Goal: Find specific page/section: Find specific page/section

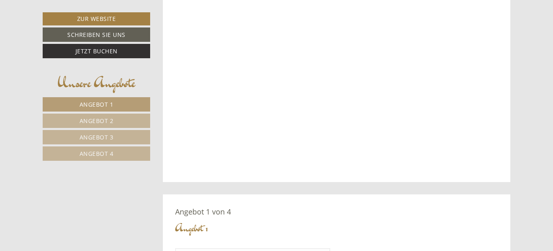
scroll to position [443, 0]
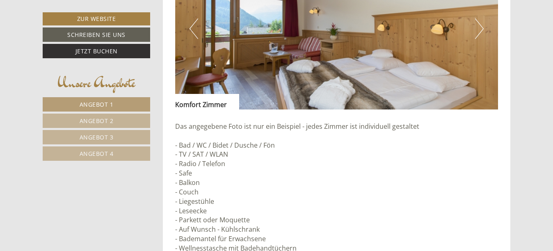
scroll to position [787, 0]
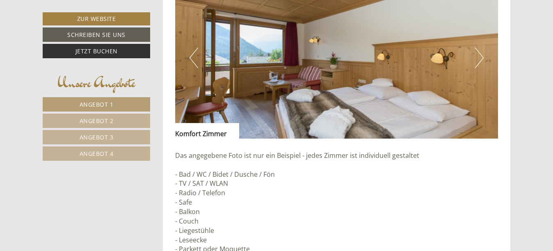
click at [479, 56] on button "Next" at bounding box center [479, 58] width 9 height 21
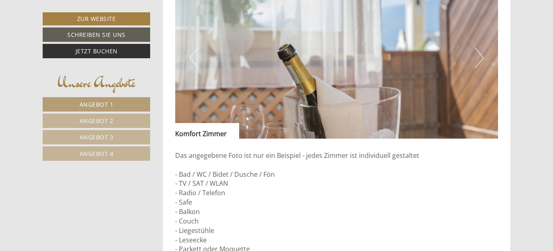
click at [479, 56] on button "Next" at bounding box center [479, 58] width 9 height 21
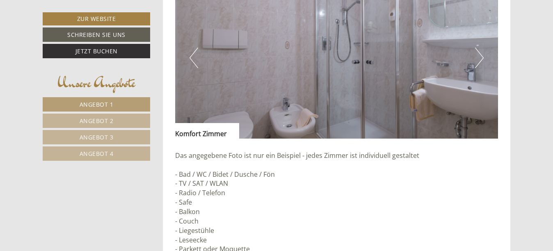
click at [479, 56] on button "Next" at bounding box center [479, 58] width 9 height 21
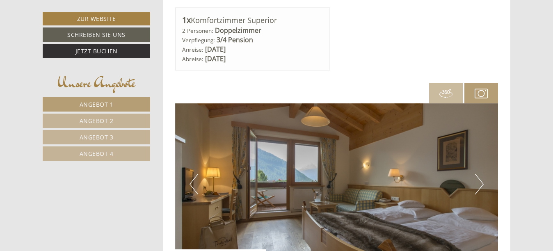
scroll to position [1296, 0]
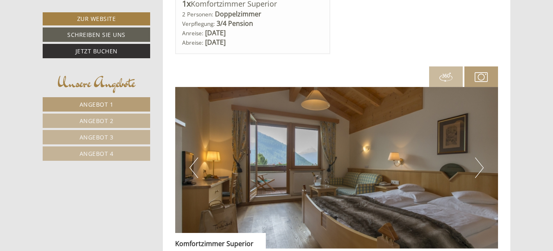
click at [479, 164] on button "Next" at bounding box center [479, 167] width 9 height 21
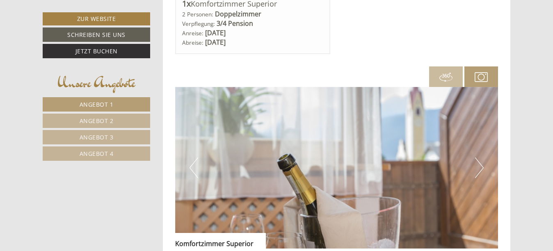
click at [479, 164] on button "Next" at bounding box center [479, 167] width 9 height 21
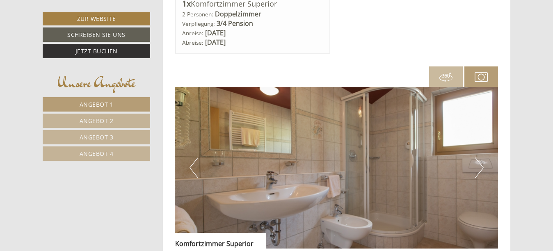
click at [479, 164] on button "Next" at bounding box center [479, 167] width 9 height 21
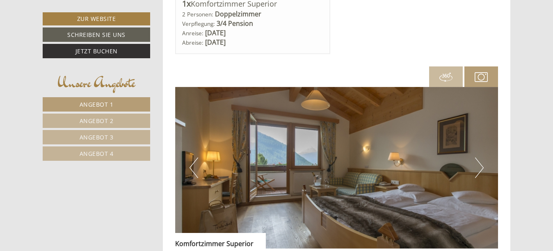
click at [479, 164] on button "Next" at bounding box center [479, 167] width 9 height 21
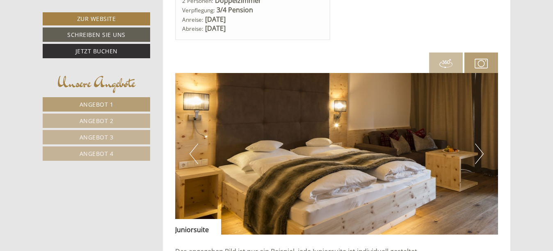
scroll to position [1919, 0]
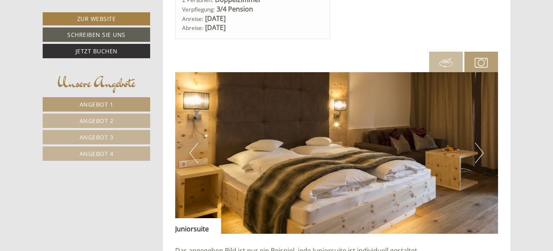
click at [479, 149] on button "Next" at bounding box center [479, 153] width 9 height 21
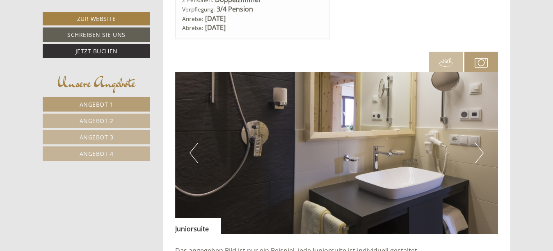
click at [479, 149] on button "Next" at bounding box center [479, 153] width 9 height 21
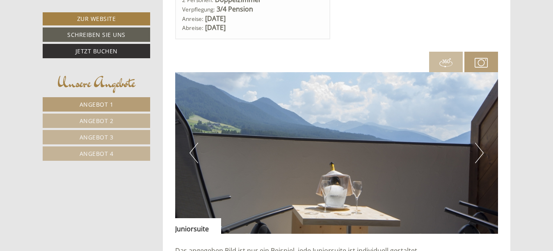
click at [479, 149] on button "Next" at bounding box center [479, 153] width 9 height 21
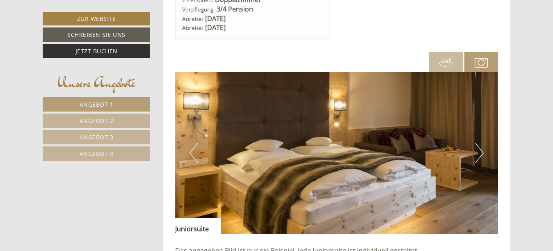
click at [479, 149] on button "Next" at bounding box center [479, 153] width 9 height 21
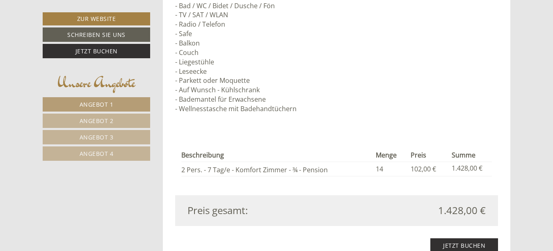
scroll to position [919, 0]
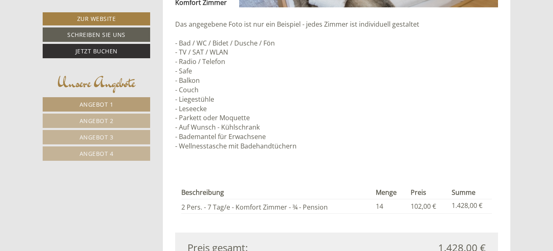
click at [105, 155] on span "Angebot 4" at bounding box center [97, 154] width 34 height 8
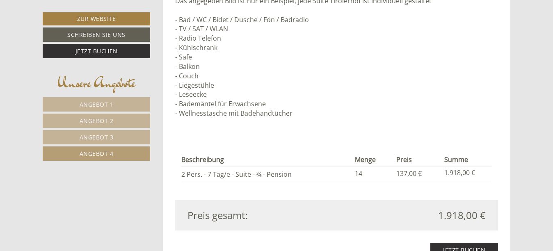
scroll to position [963, 0]
